Goal: Transaction & Acquisition: Obtain resource

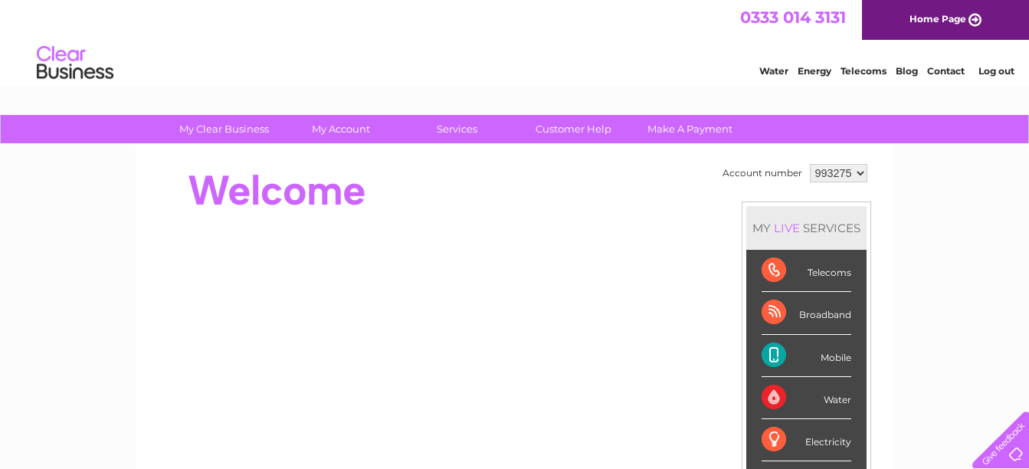
click at [810, 355] on div "Mobile" at bounding box center [806, 356] width 90 height 42
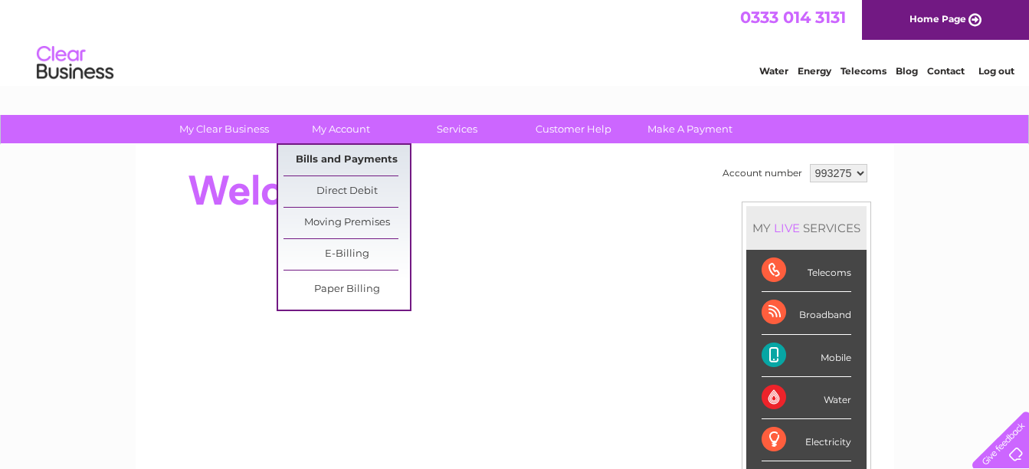
click at [361, 161] on link "Bills and Payments" at bounding box center [346, 160] width 126 height 31
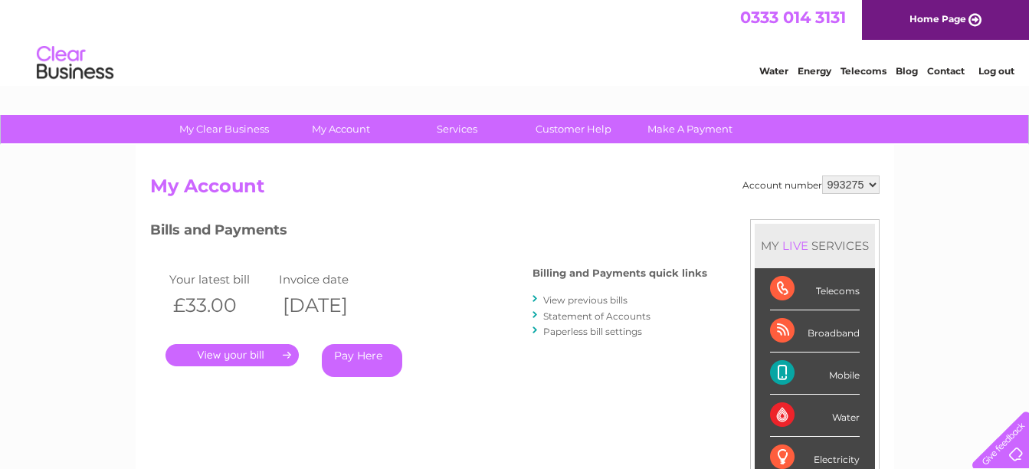
click at [237, 352] on link "." at bounding box center [231, 355] width 133 height 22
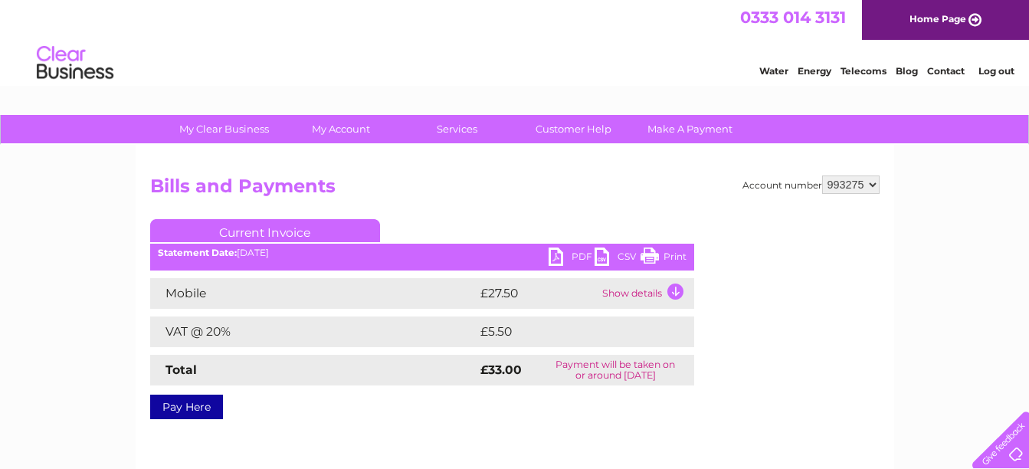
click at [646, 254] on link "Print" at bounding box center [663, 258] width 46 height 22
click at [995, 73] on link "Log out" at bounding box center [996, 70] width 36 height 11
